Goal: Navigation & Orientation: Find specific page/section

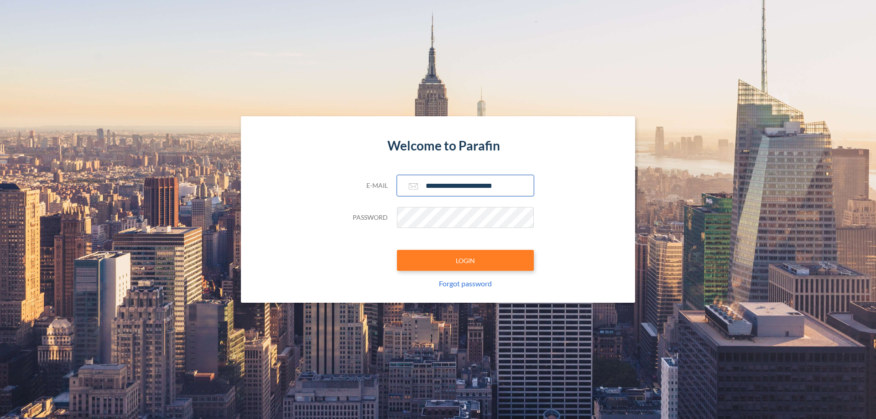
type input "**********"
click at [465, 261] on button "LOGIN" at bounding box center [465, 260] width 137 height 21
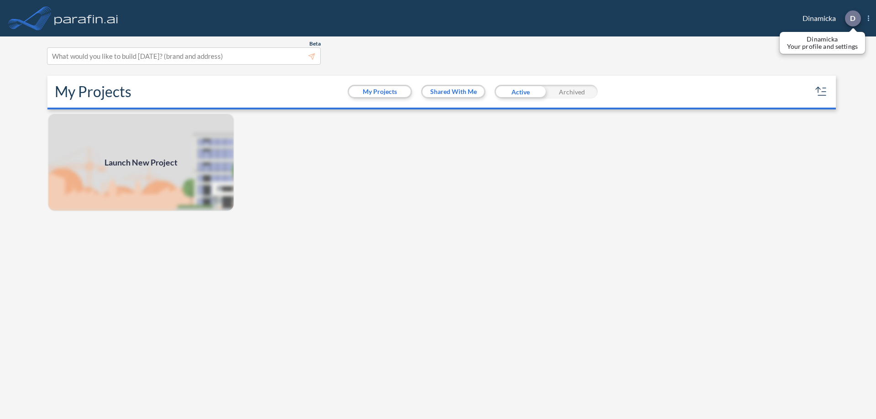
click at [852, 18] on p "D" at bounding box center [852, 18] width 5 height 8
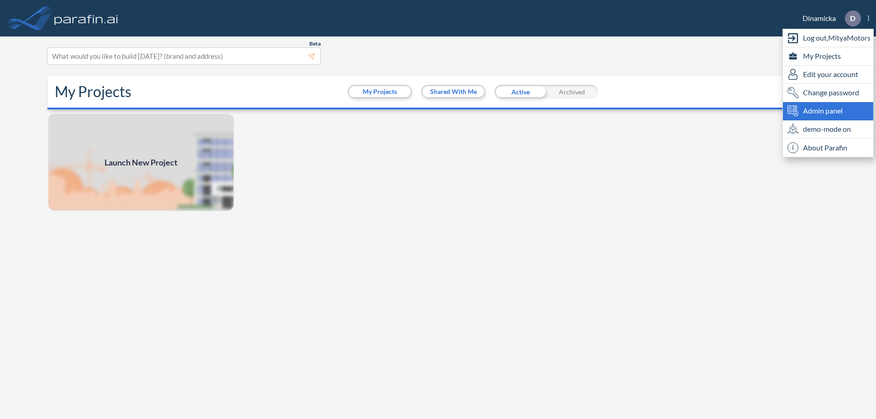
click at [828, 111] on span "Admin panel" at bounding box center [823, 110] width 40 height 11
